Goal: Check status: Check status

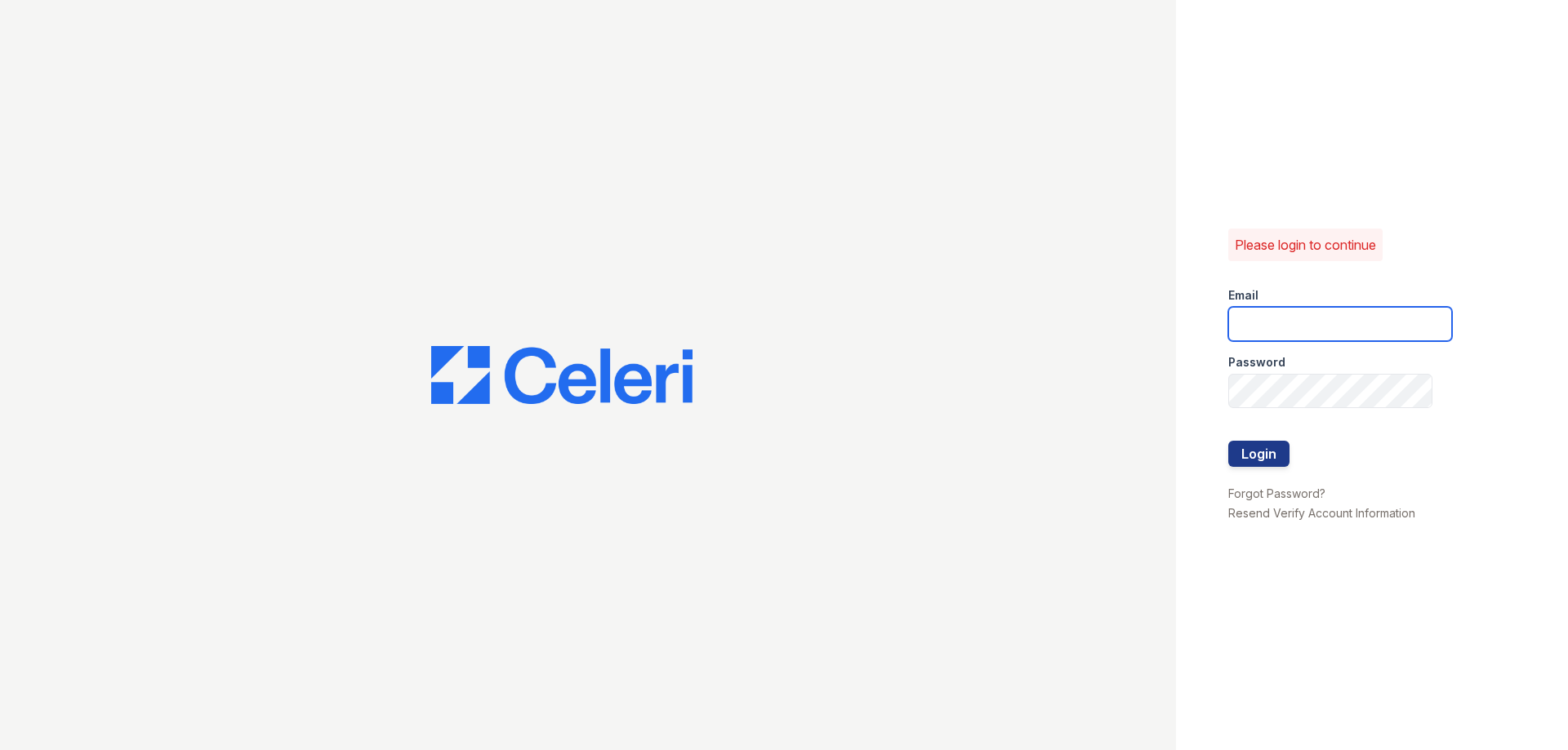
type input "[EMAIL_ADDRESS][DOMAIN_NAME]"
drag, startPoint x: 1255, startPoint y: 435, endPoint x: 1254, endPoint y: 443, distance: 8.1
click at [1255, 437] on div at bounding box center [1341, 424] width 224 height 32
click at [1254, 446] on button "Login" at bounding box center [1260, 454] width 61 height 27
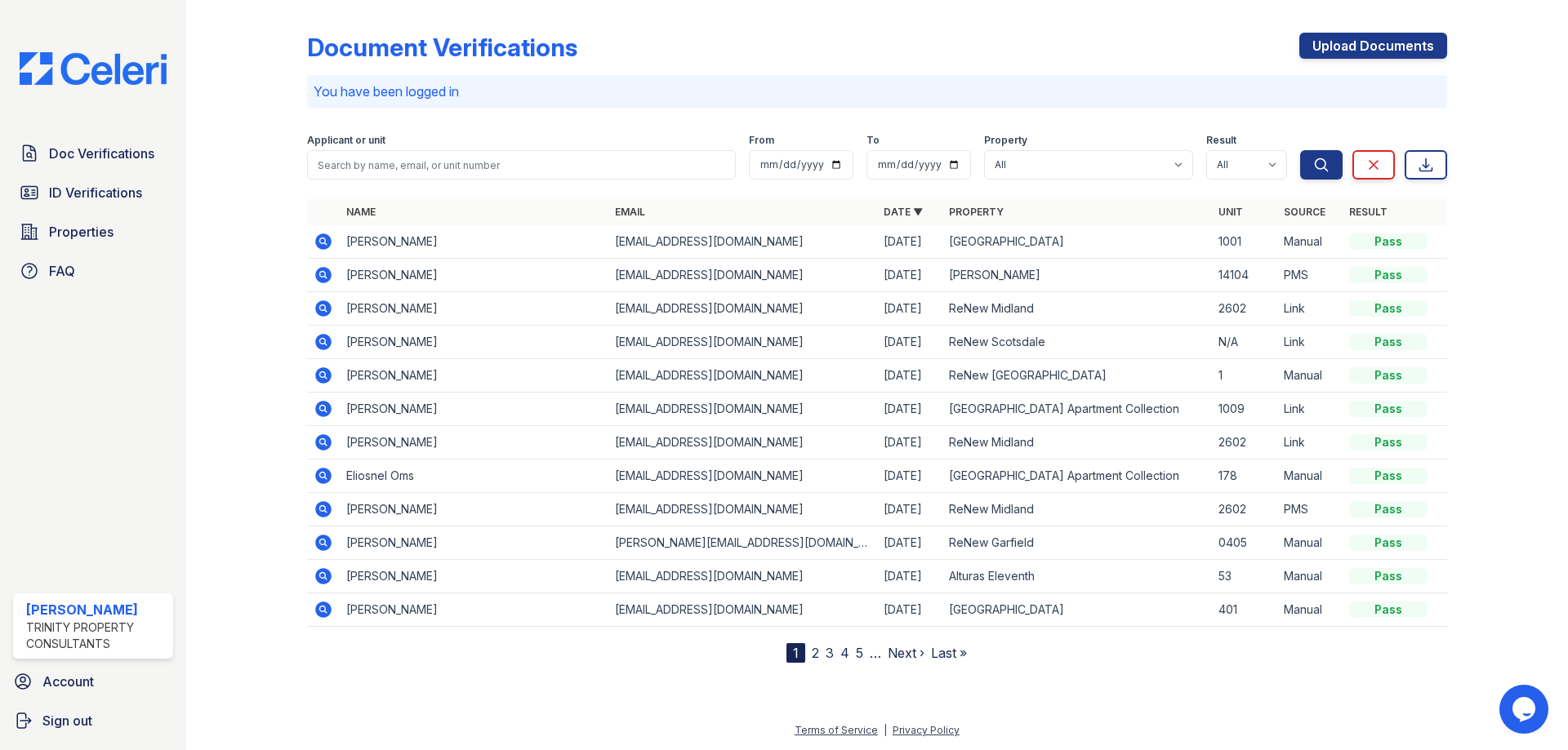
click at [110, 188] on span "ID Verifications" at bounding box center [95, 193] width 93 height 20
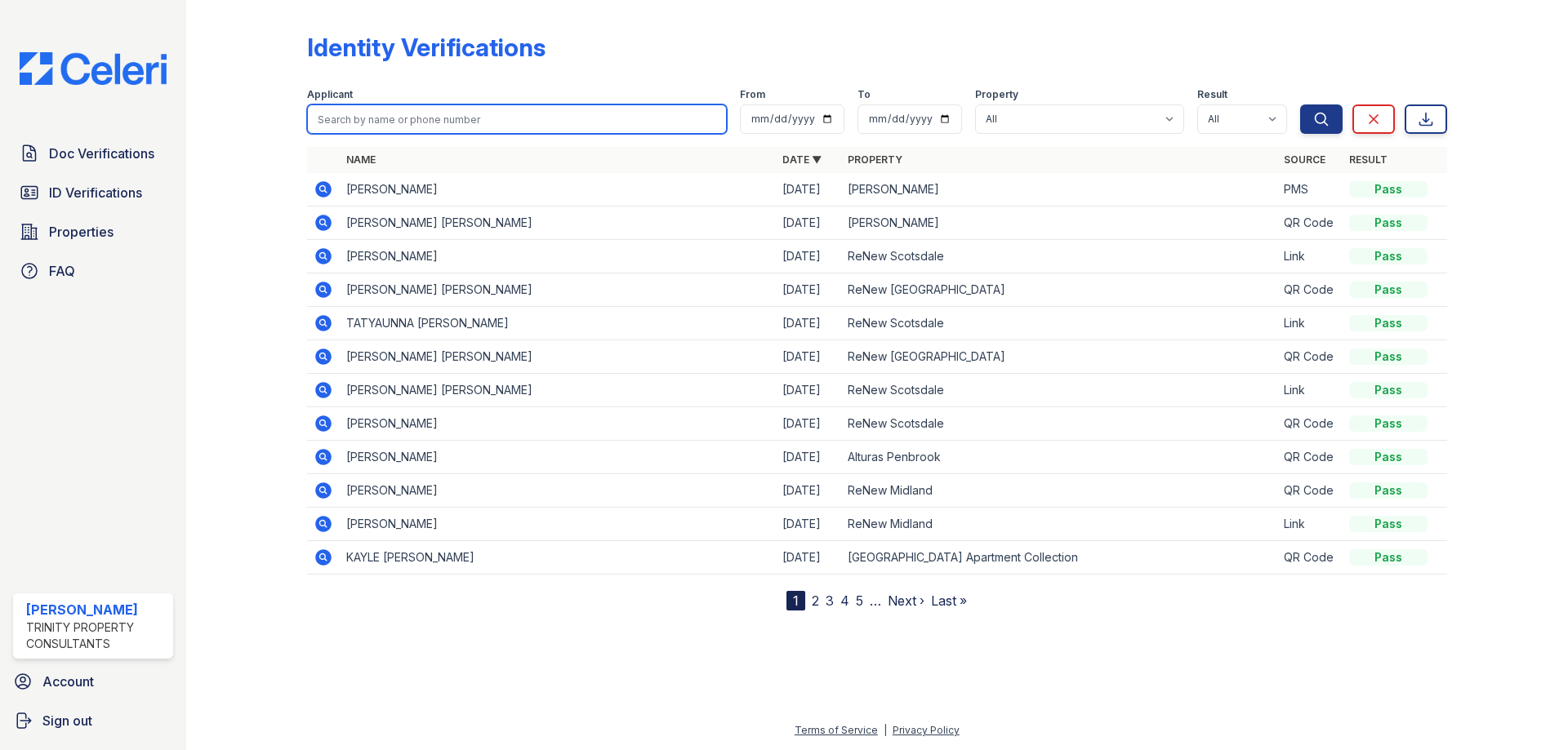
click at [410, 130] on input "search" at bounding box center [517, 119] width 420 height 29
type input "roberto"
click at [1300, 104] on button "Search" at bounding box center [1321, 119] width 42 height 29
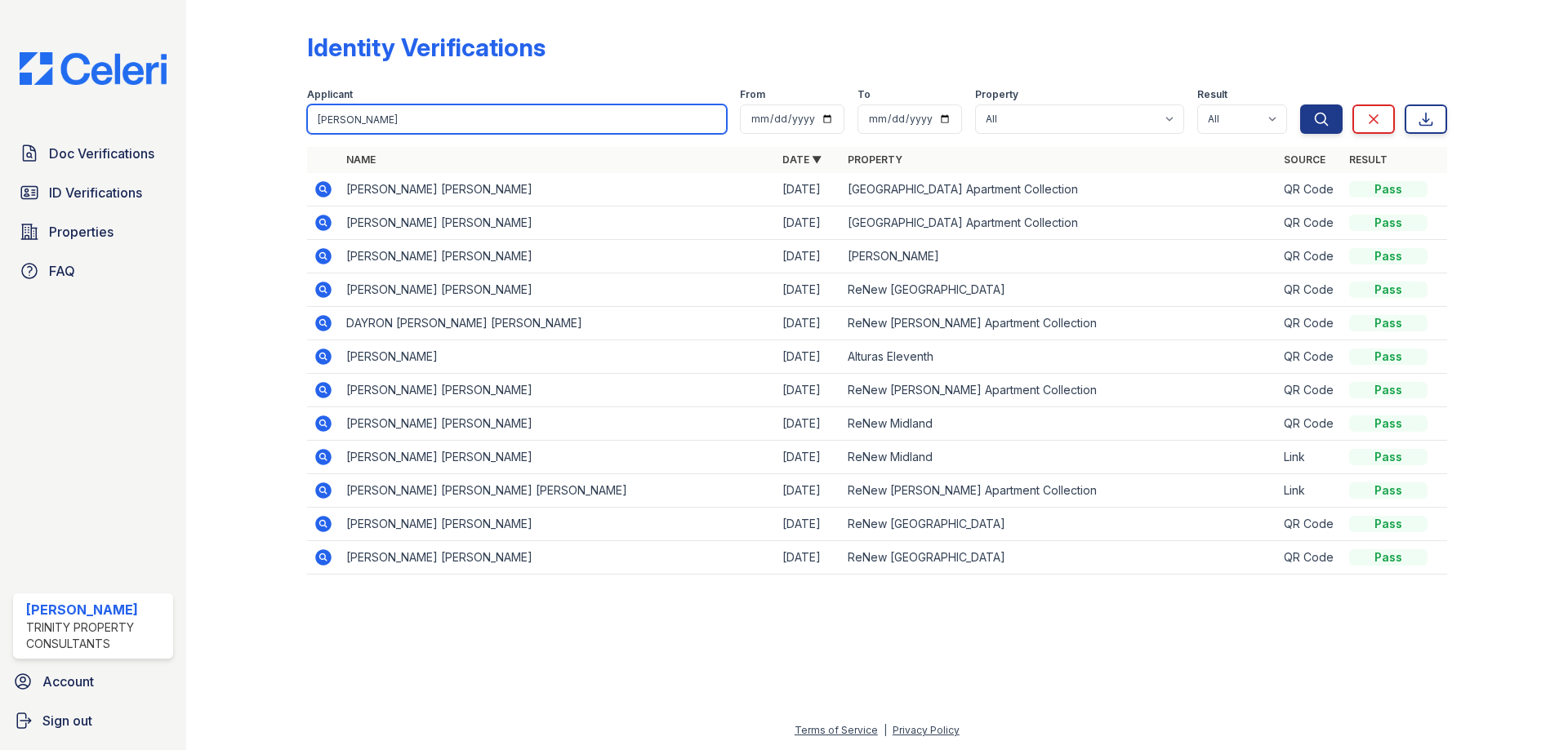
click at [410, 120] on input "roberto" at bounding box center [517, 119] width 420 height 29
type input "roberto villalobos"
click at [1300, 104] on button "Search" at bounding box center [1321, 119] width 42 height 29
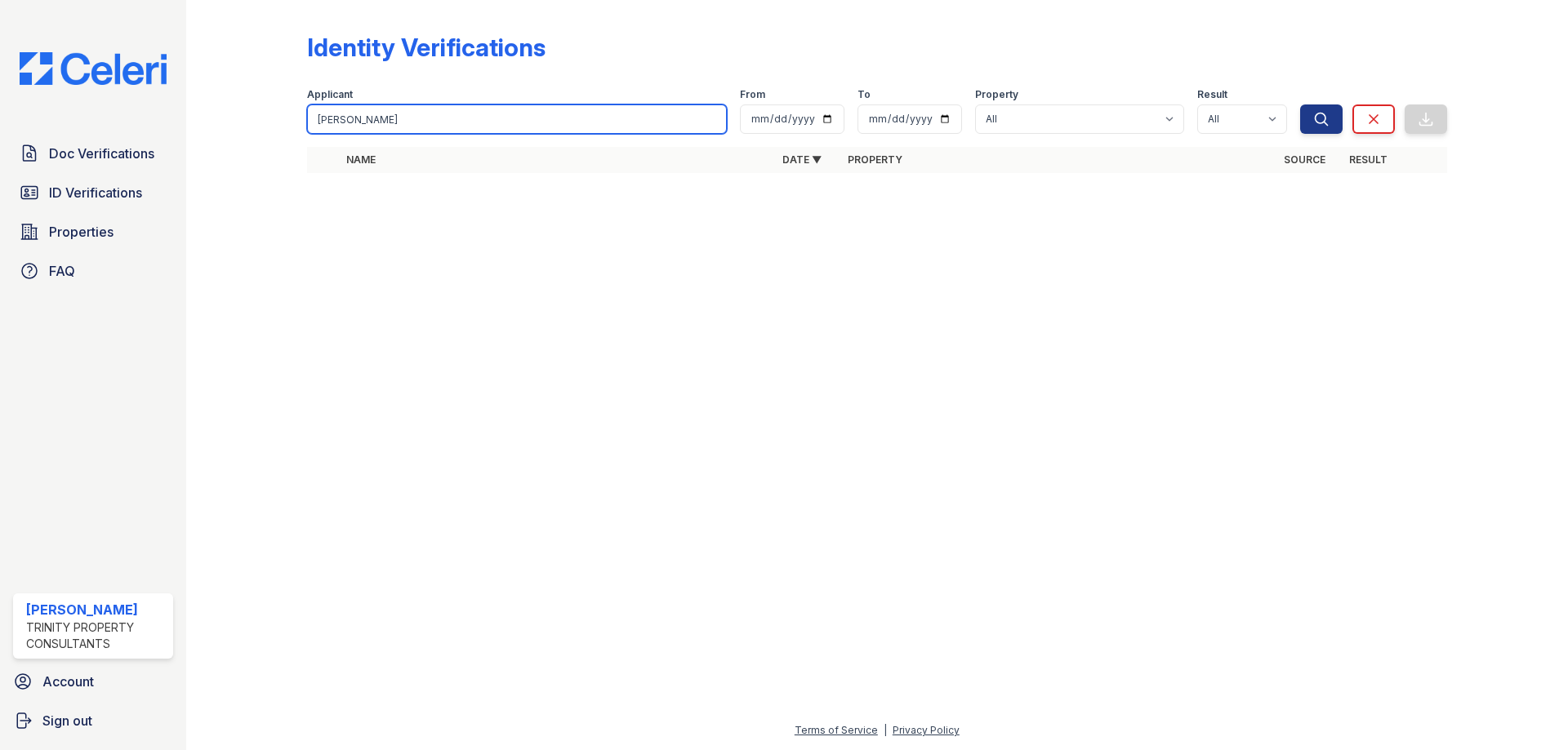
drag, startPoint x: 356, startPoint y: 120, endPoint x: 250, endPoint y: 120, distance: 106.0
click at [250, 120] on div "Identity Verifications Filter Applicant roberto villalobos From To Property All…" at bounding box center [877, 108] width 1330 height 215
type input "villalobos"
click at [1300, 104] on button "Search" at bounding box center [1321, 119] width 42 height 29
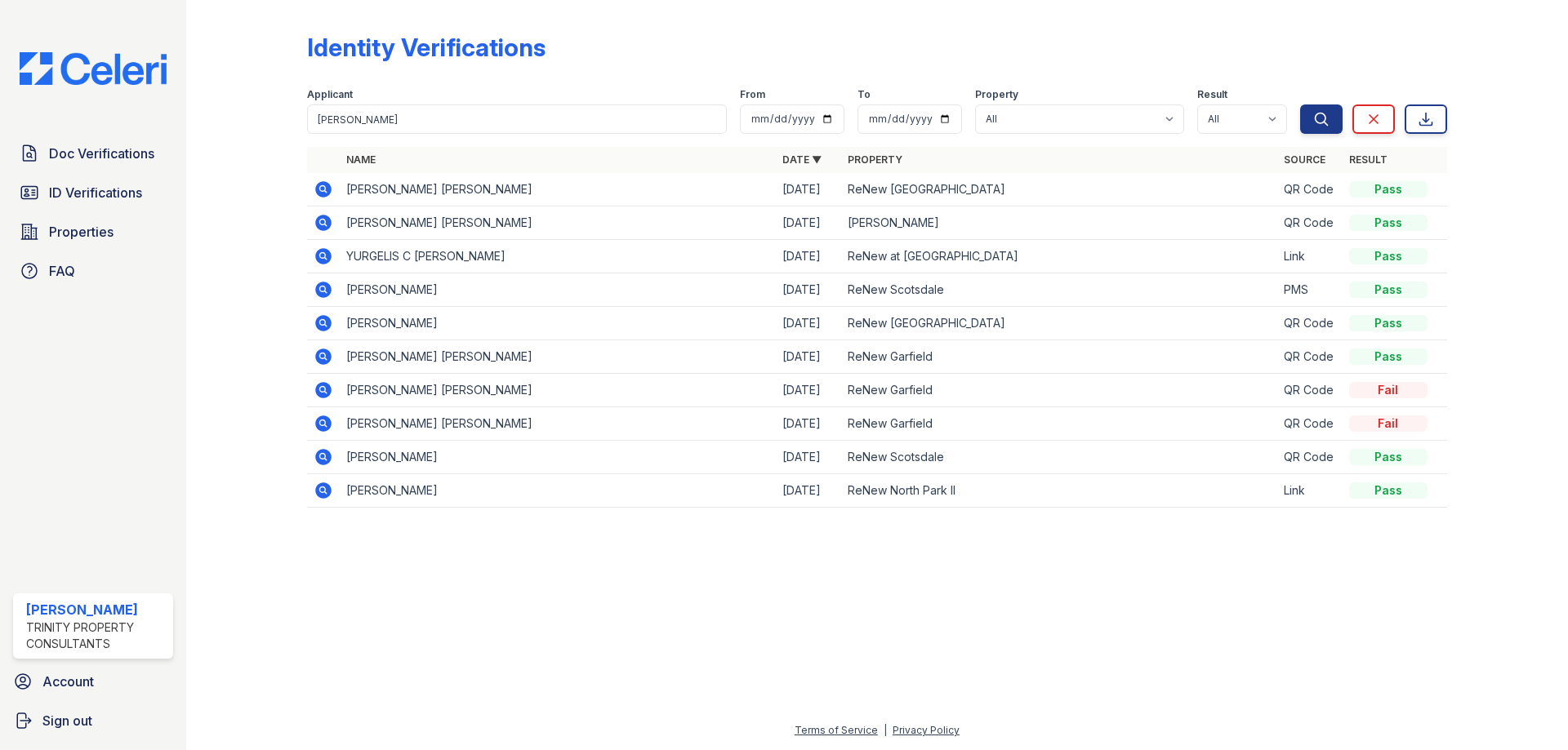
click at [318, 223] on icon at bounding box center [323, 223] width 17 height 17
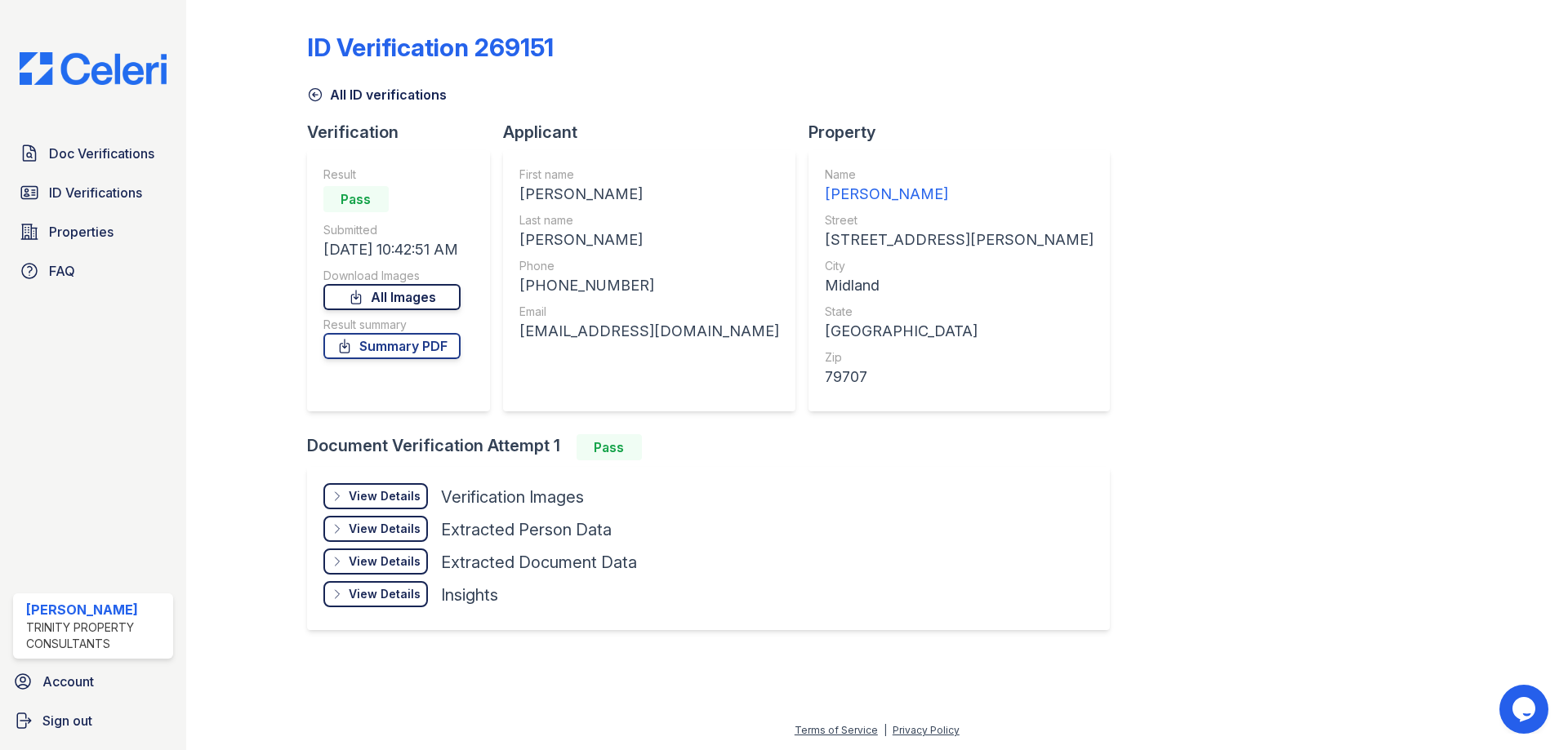
click at [392, 299] on link "All Images" at bounding box center [391, 298] width 137 height 27
